Goal: Find specific page/section: Find specific page/section

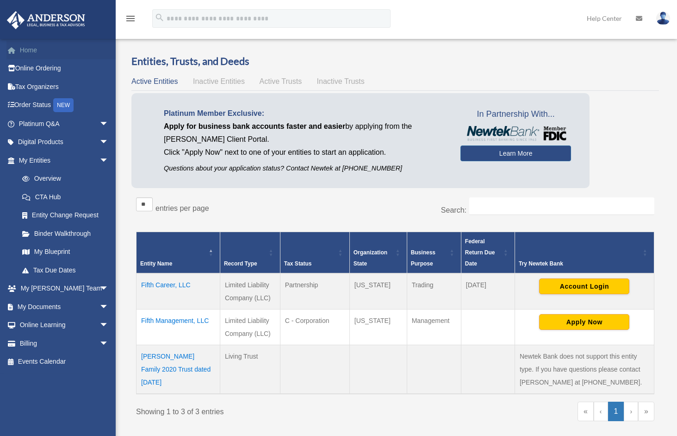
click at [33, 49] on link "Home" at bounding box center [64, 50] width 116 height 19
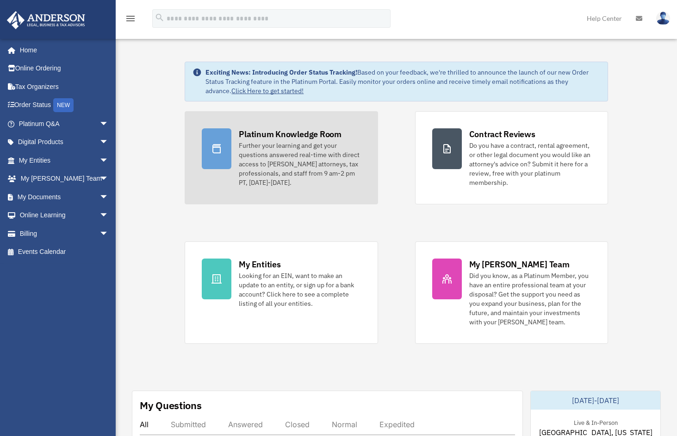
click at [268, 134] on div "Platinum Knowledge Room" at bounding box center [290, 134] width 103 height 12
